Goal: Information Seeking & Learning: Understand process/instructions

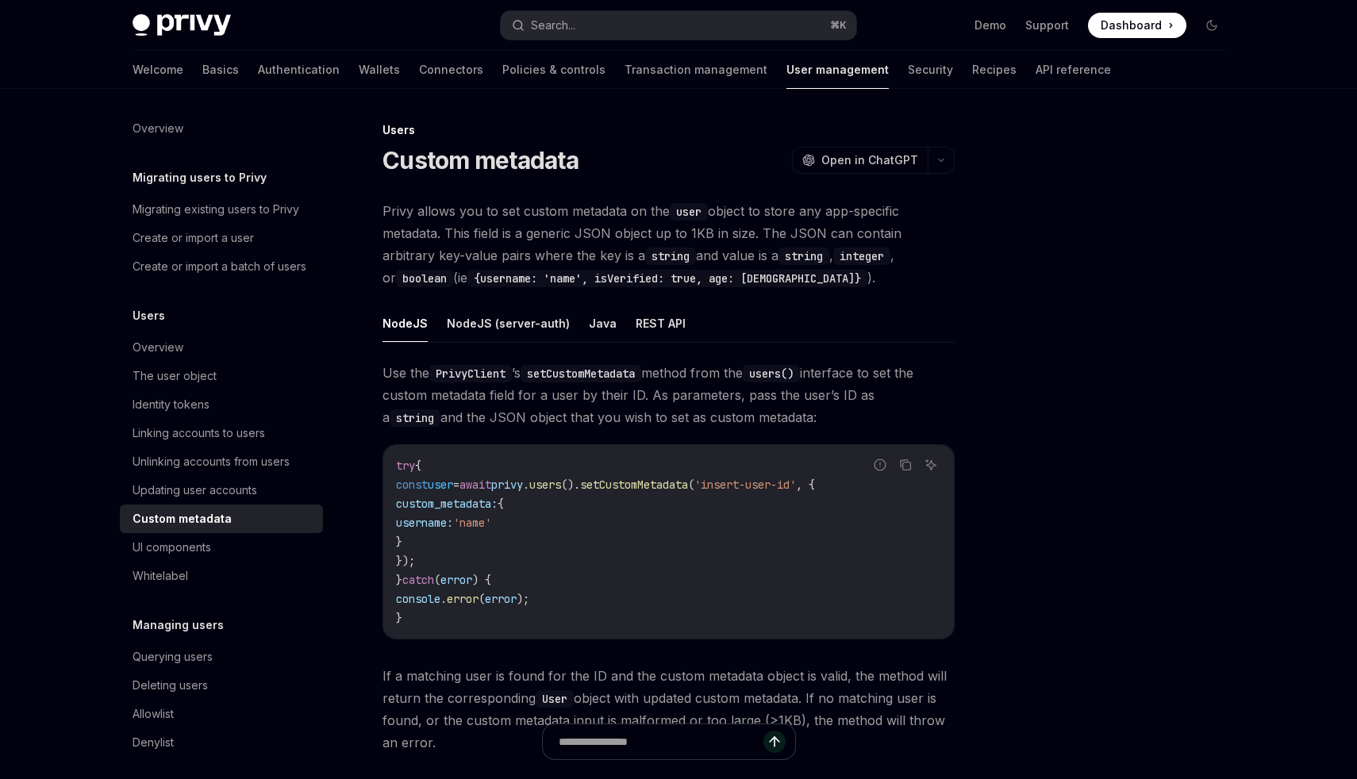
drag, startPoint x: 521, startPoint y: 611, endPoint x: 477, endPoint y: 510, distance: 109.8
click at [485, 552] on code "try { const user = await privy . users (). setCustomMetadata ( 'insert-user-id'…" at bounding box center [668, 541] width 545 height 171
click at [477, 505] on span "custom_metadata:" at bounding box center [447, 504] width 102 height 14
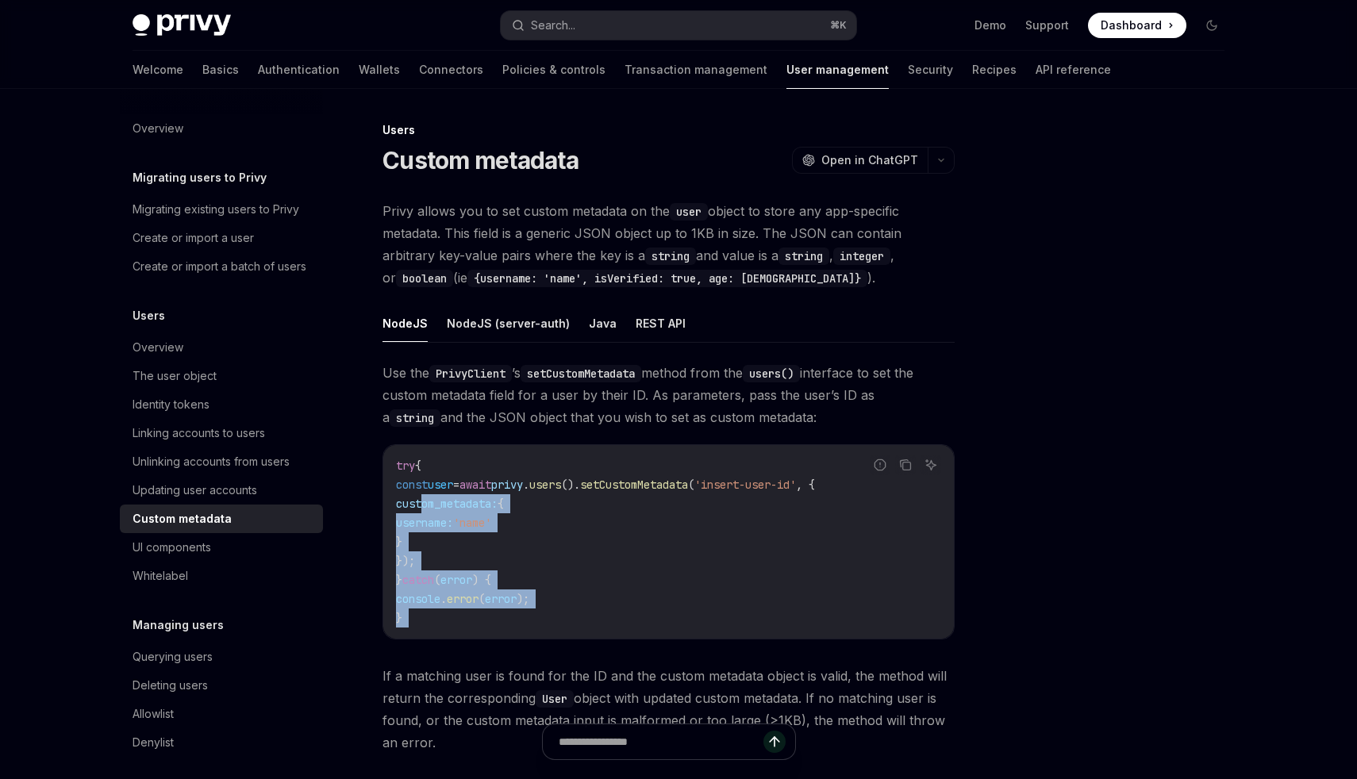
drag, startPoint x: 477, startPoint y: 505, endPoint x: 541, endPoint y: 638, distance: 148.0
click at [541, 638] on div "try { const user = await privy . users (). setCustomMetadata ( 'insert-user-id'…" at bounding box center [668, 542] width 570 height 194
drag, startPoint x: 541, startPoint y: 637, endPoint x: 475, endPoint y: 511, distance: 142.3
click at [474, 513] on div "try { const user = await privy . users (). setCustomMetadata ( 'insert-user-id'…" at bounding box center [668, 542] width 570 height 194
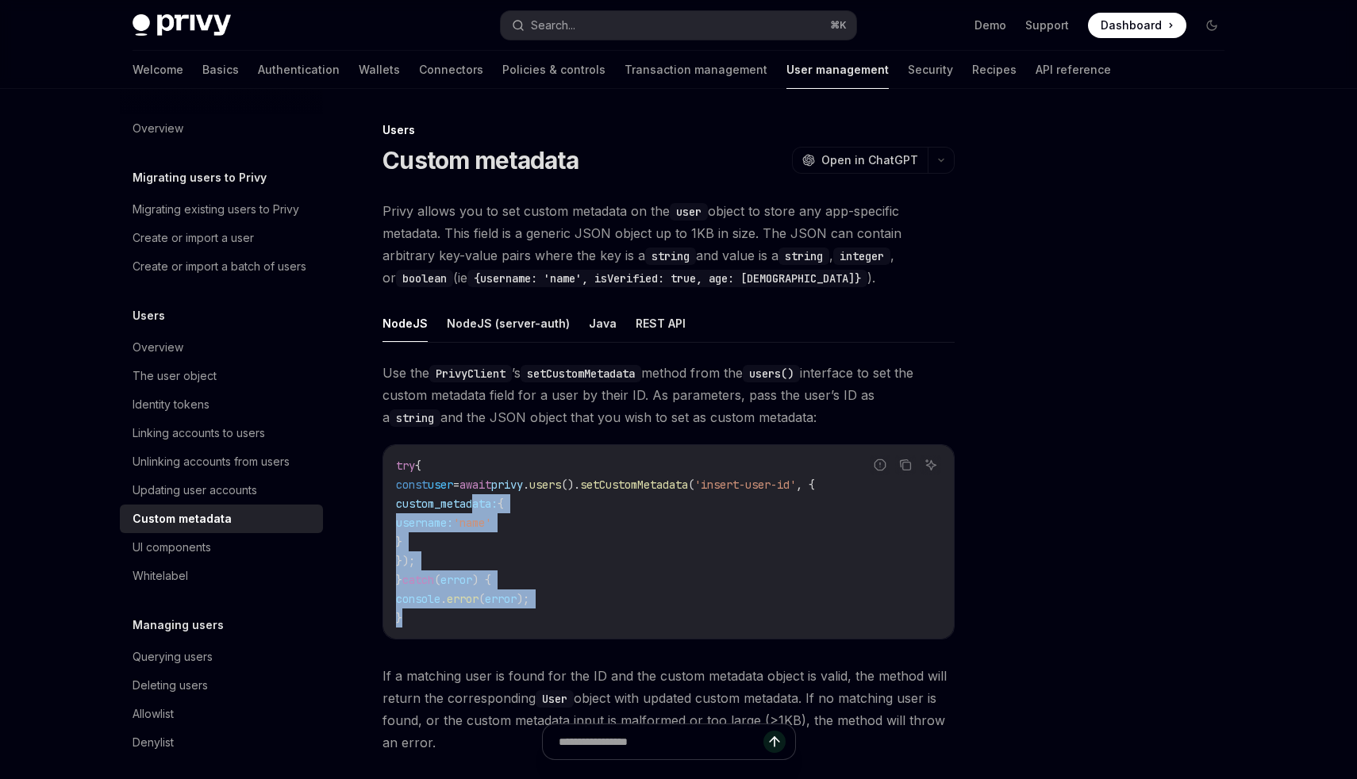
click at [475, 511] on code "try { const user = await privy . users (). setCustomMetadata ( 'insert-user-id'…" at bounding box center [668, 541] width 545 height 171
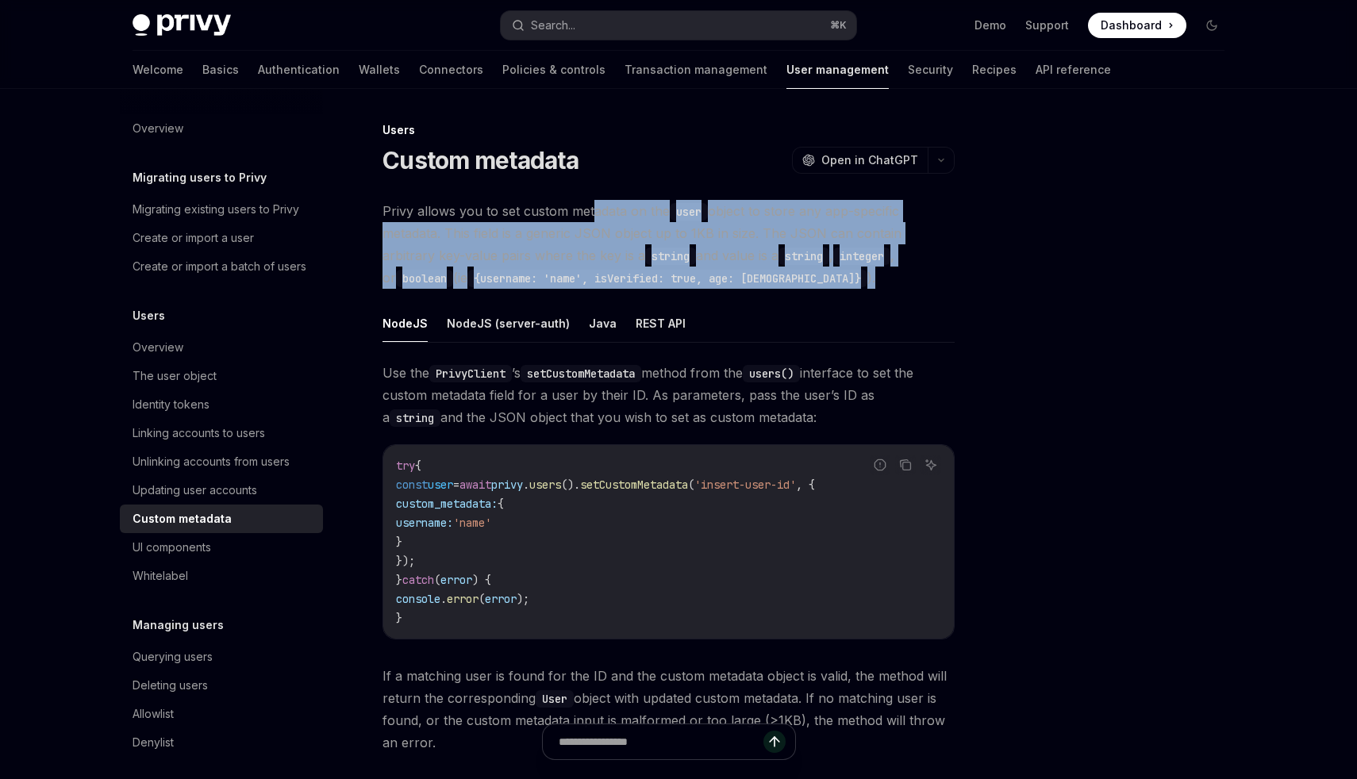
drag, startPoint x: 591, startPoint y: 211, endPoint x: 790, endPoint y: 285, distance: 212.4
click at [790, 285] on span "Privy allows you to set custom metadata on the user object to store any app-spe…" at bounding box center [668, 244] width 572 height 89
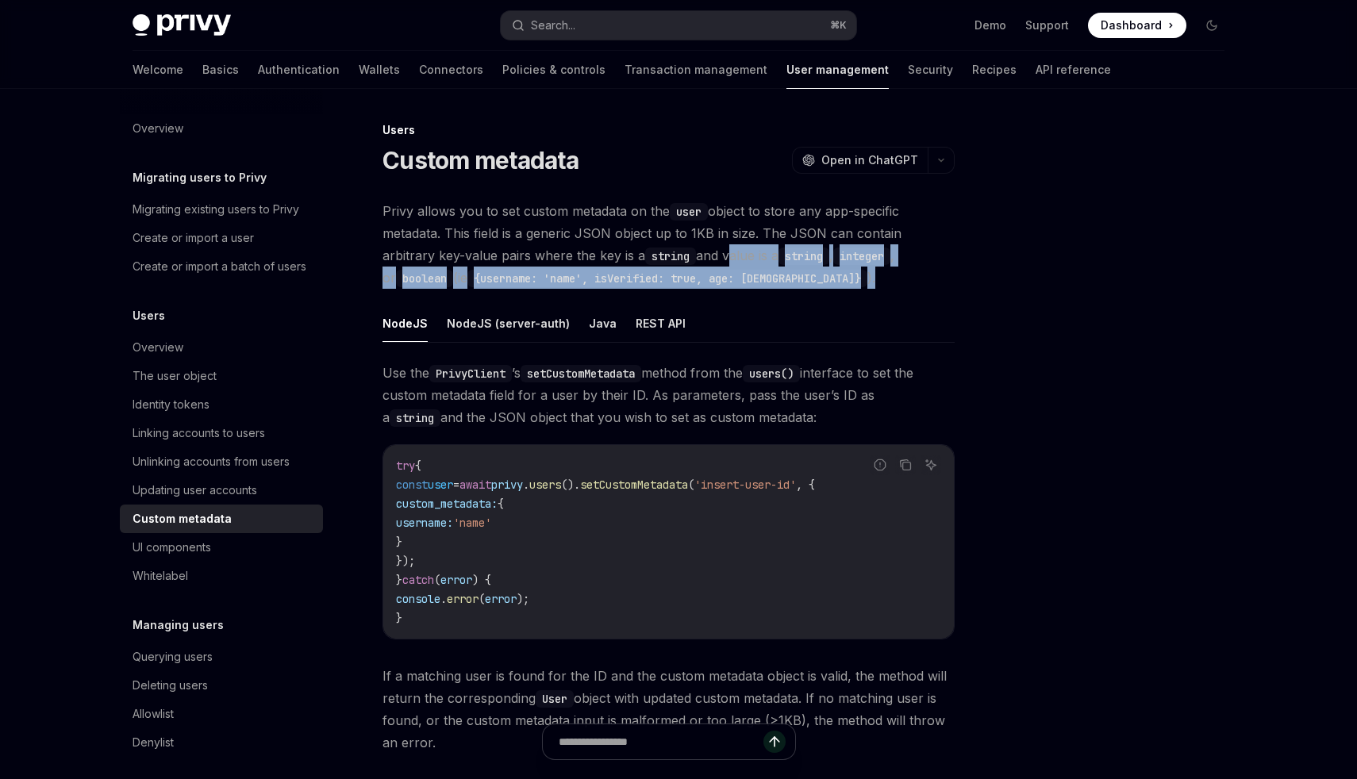
drag, startPoint x: 790, startPoint y: 285, endPoint x: 690, endPoint y: 255, distance: 104.2
click at [676, 255] on span "Privy allows you to set custom metadata on the user object to store any app-spe…" at bounding box center [668, 244] width 572 height 89
click at [690, 255] on span "Privy allows you to set custom metadata on the user object to store any app-spe…" at bounding box center [668, 244] width 572 height 89
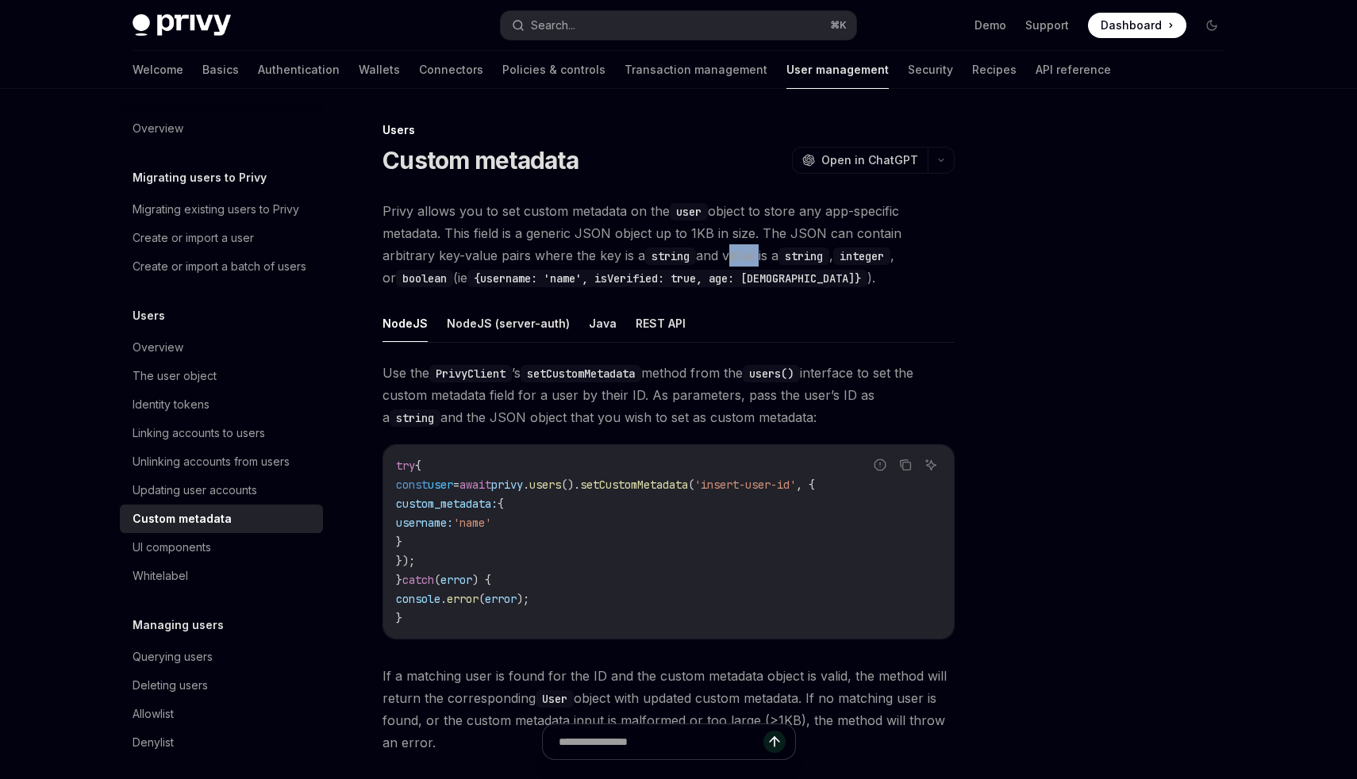
drag, startPoint x: 690, startPoint y: 255, endPoint x: 725, endPoint y: 286, distance: 46.7
click at [716, 282] on span "Privy allows you to set custom metadata on the user object to store any app-spe…" at bounding box center [668, 244] width 572 height 89
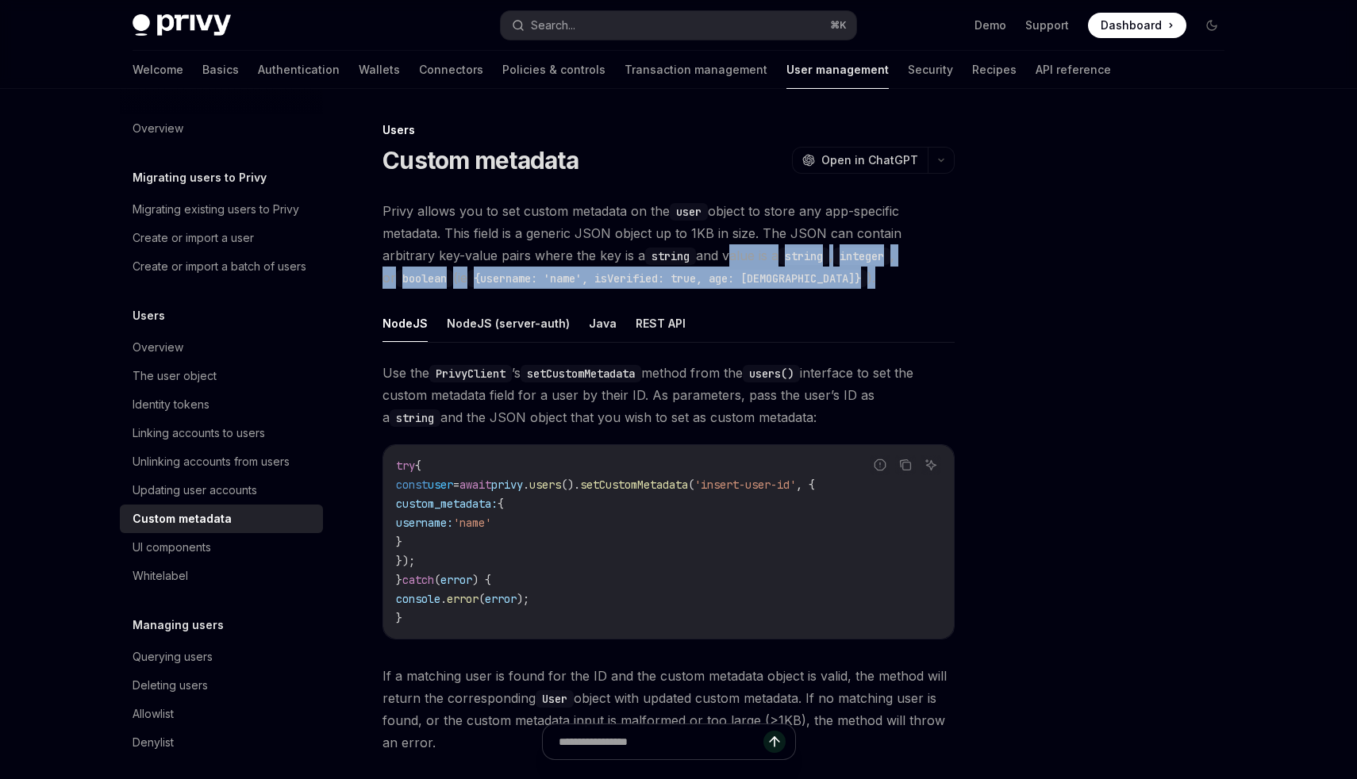
click at [725, 286] on span "Privy allows you to set custom metadata on the user object to store any app-spe…" at bounding box center [668, 244] width 572 height 89
